Goal: Task Accomplishment & Management: Manage account settings

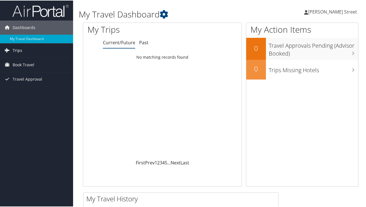
click at [14, 53] on span "Trips" at bounding box center [18, 50] width 10 height 14
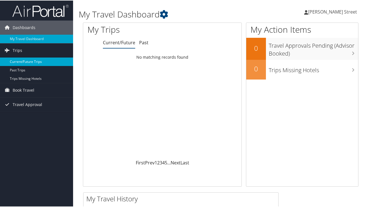
click at [17, 61] on link "Current/Future Trips" at bounding box center [36, 61] width 73 height 8
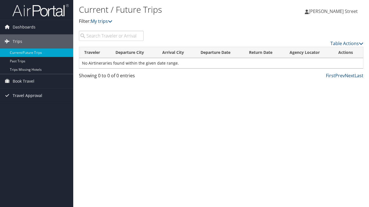
click at [24, 93] on span "Travel Approval" at bounding box center [28, 95] width 30 height 14
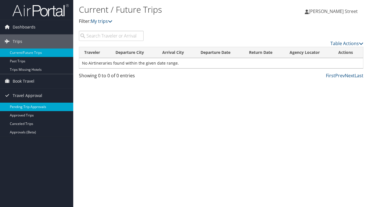
click at [25, 107] on link "Pending Trip Approvals" at bounding box center [36, 106] width 73 height 8
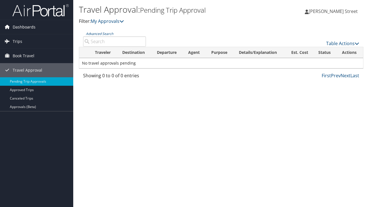
click at [24, 25] on span "Dashboards" at bounding box center [24, 27] width 23 height 14
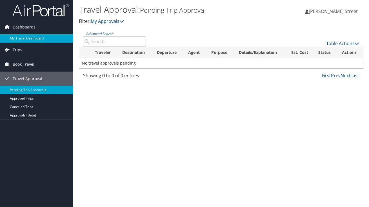
click at [25, 36] on link "My Travel Dashboard" at bounding box center [36, 38] width 73 height 8
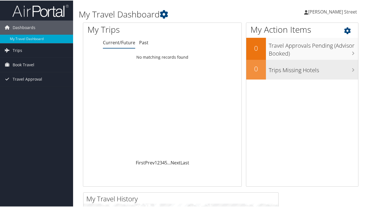
click at [287, 73] on h3 "Trips Missing Hotels" at bounding box center [313, 68] width 89 height 11
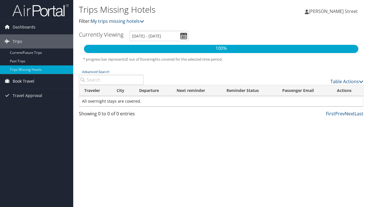
click at [25, 79] on span "Book Travel" at bounding box center [24, 81] width 22 height 14
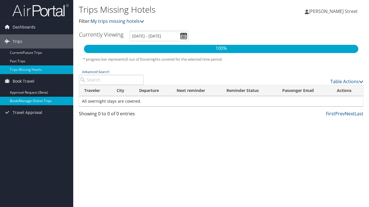
click at [26, 99] on link "Book/Manage Online Trips" at bounding box center [36, 101] width 73 height 8
